Goal: Task Accomplishment & Management: Complete application form

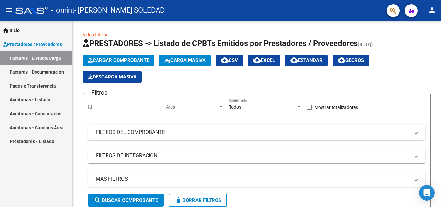
click at [58, 71] on link "Facturas - Documentación" at bounding box center [36, 72] width 72 height 14
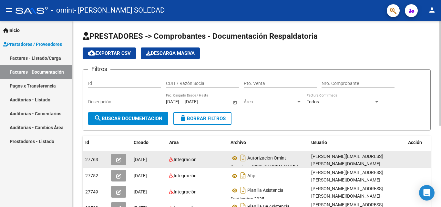
click at [327, 156] on div "[PERSON_NAME][EMAIL_ADDRESS][PERSON_NAME][DOMAIN_NAME] - [PERSON_NAME]" at bounding box center [357, 160] width 92 height 14
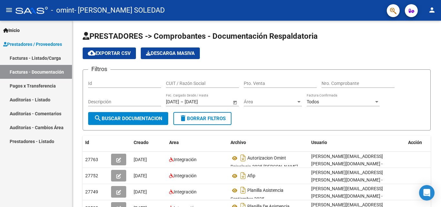
click at [44, 56] on link "Facturas - Listado/Carga" at bounding box center [36, 58] width 72 height 14
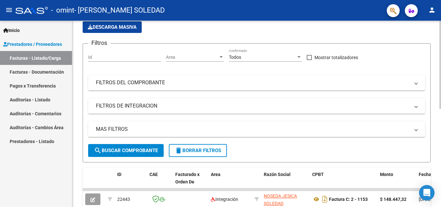
scroll to position [87, 0]
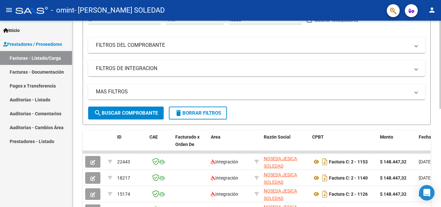
click at [441, 126] on div at bounding box center [440, 107] width 2 height 88
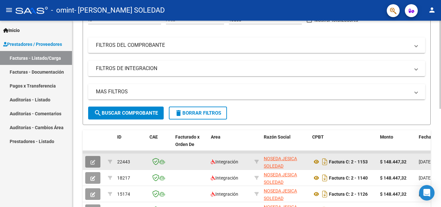
click at [92, 159] on span "button" at bounding box center [92, 162] width 5 height 6
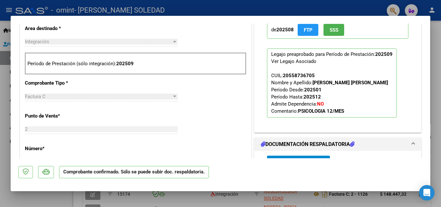
scroll to position [237, 0]
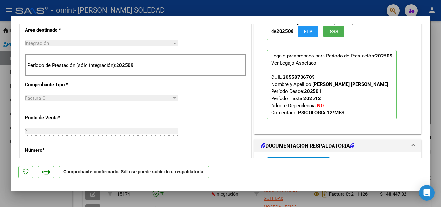
click at [303, 63] on div "Ver Legajo Asociado" at bounding box center [293, 62] width 45 height 7
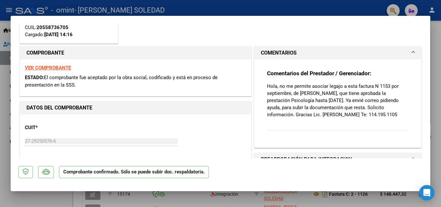
scroll to position [5, 0]
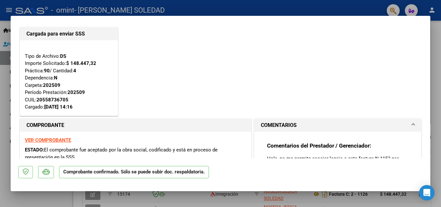
click at [435, 44] on div at bounding box center [220, 103] width 441 height 207
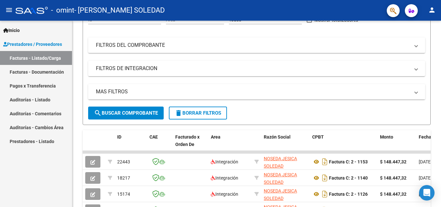
scroll to position [87, 0]
click at [441, 81] on div at bounding box center [440, 107] width 2 height 88
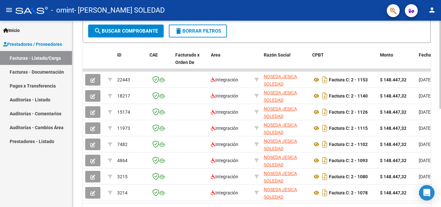
scroll to position [176, 0]
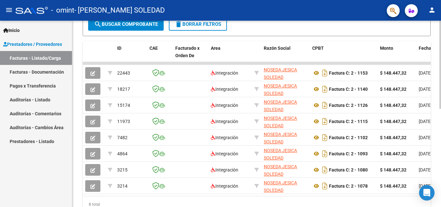
click at [441, 123] on div at bounding box center [440, 150] width 2 height 88
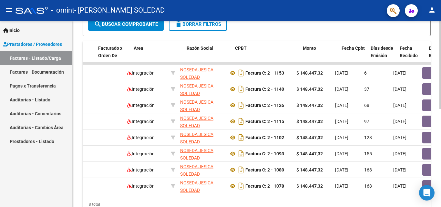
scroll to position [0, 0]
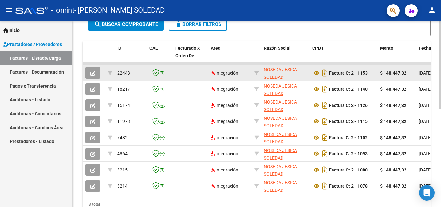
click at [92, 69] on button "button" at bounding box center [92, 73] width 15 height 12
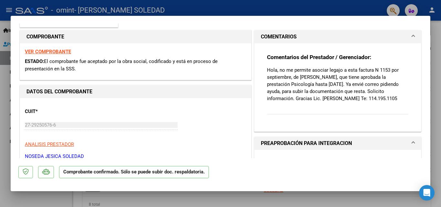
scroll to position [21, 0]
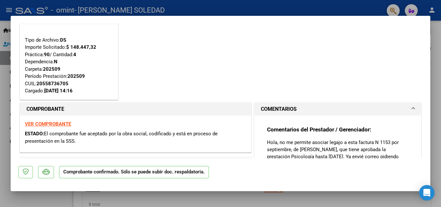
click at [332, 7] on div at bounding box center [220, 103] width 441 height 207
type input "$ 0,00"
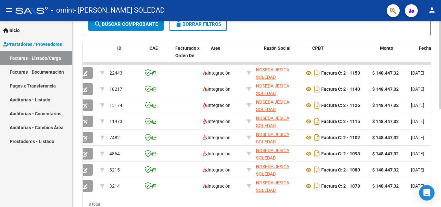
scroll to position [0, 0]
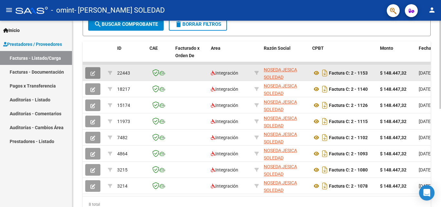
click at [93, 72] on icon "button" at bounding box center [92, 73] width 5 height 5
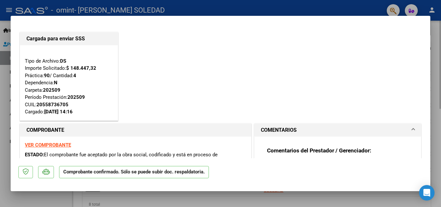
click at [93, 72] on div "Tipo de Archivo: DS Importe Solicitado: $ 148.447,32 Práctica: 90 / Cantidad: 4…" at bounding box center [69, 83] width 88 height 66
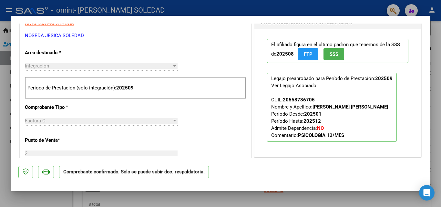
scroll to position [216, 0]
